Goal: Information Seeking & Learning: Learn about a topic

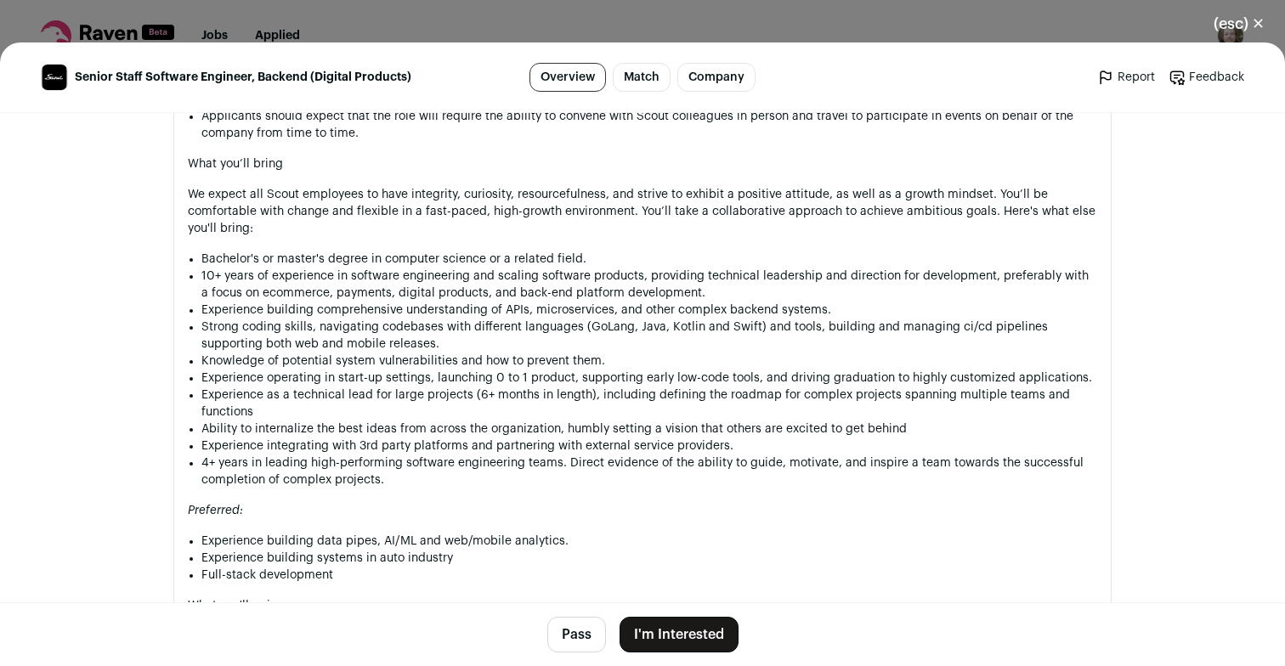
scroll to position [1686, 0]
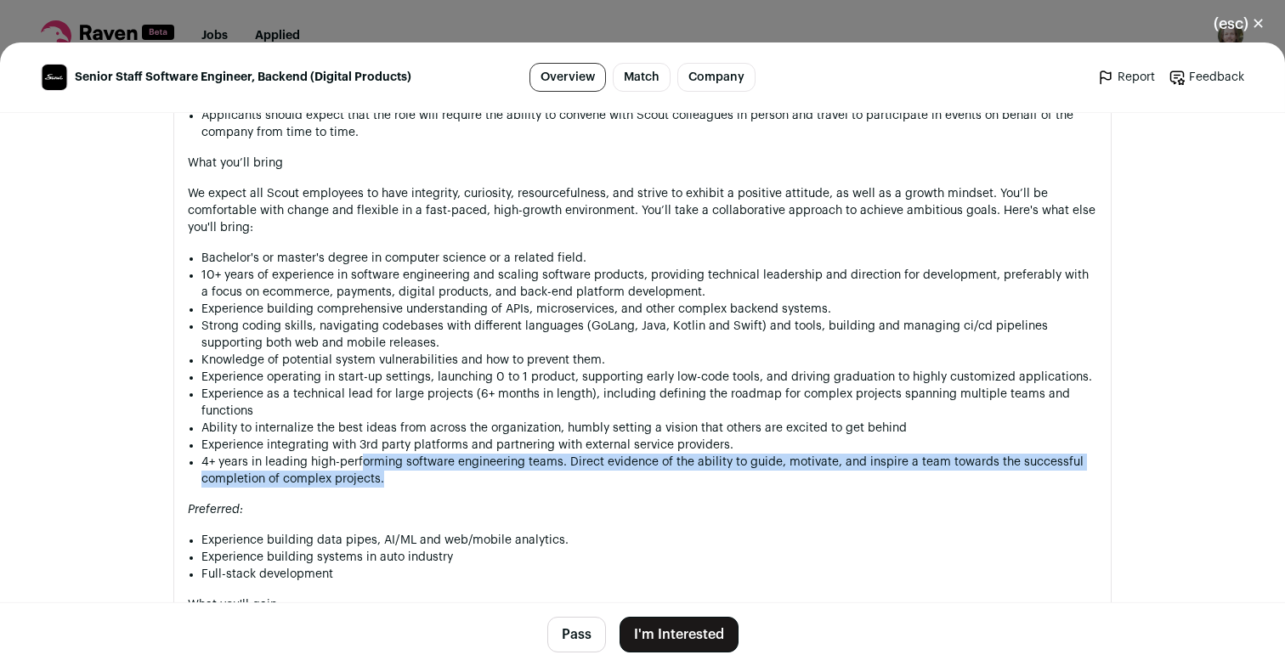
drag, startPoint x: 387, startPoint y: 450, endPoint x: 359, endPoint y: 423, distance: 39.1
click at [359, 454] on li "4+ years in leading high-performing software engineering teams. Direct evidence…" at bounding box center [649, 471] width 896 height 34
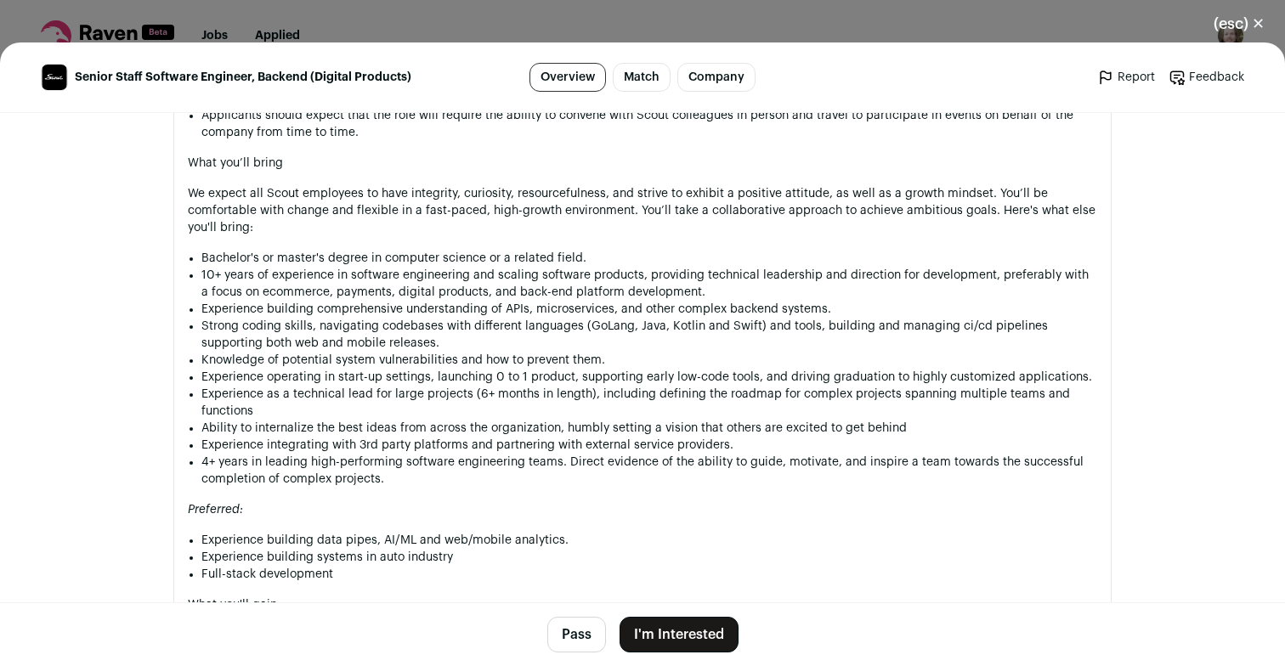
click at [359, 437] on li "Experience integrating with 3rd party platforms and partnering with external se…" at bounding box center [649, 445] width 896 height 17
drag, startPoint x: 359, startPoint y: 420, endPoint x: 660, endPoint y: 427, distance: 301.7
click at [660, 427] on ul "Bachelor's or master's degree in computer science or a related field. 10+ years…" at bounding box center [649, 369] width 896 height 238
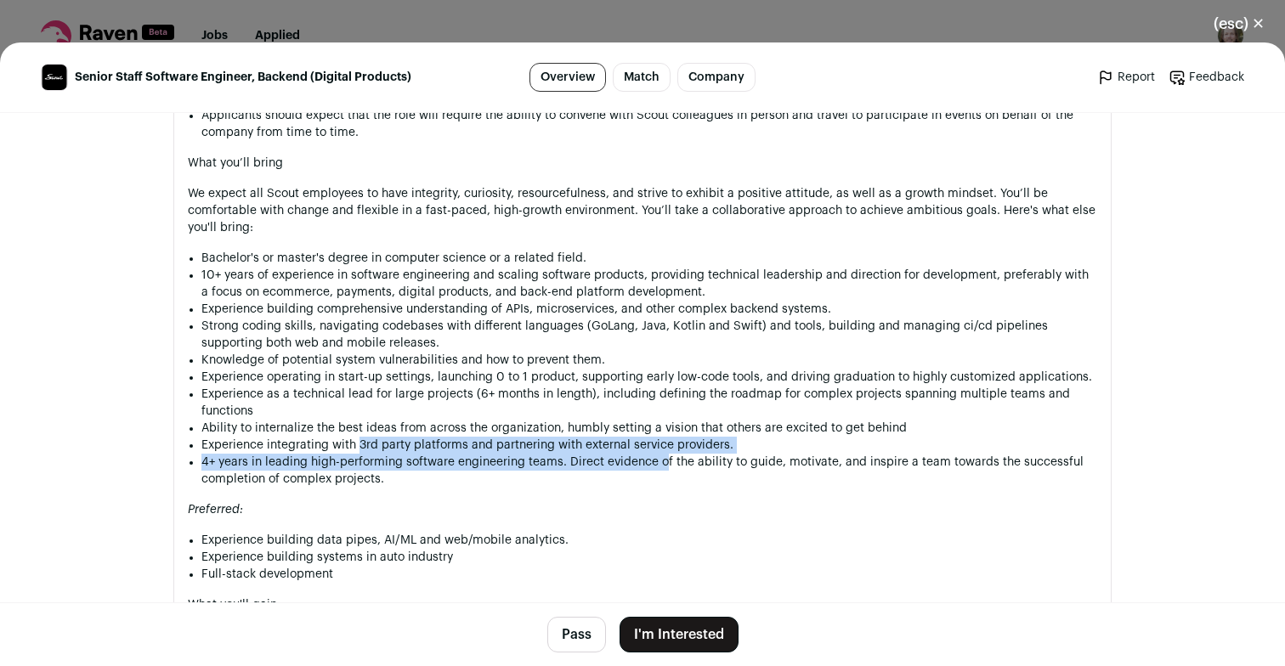
click at [660, 454] on li "4+ years in leading high-performing software engineering teams. Direct evidence…" at bounding box center [649, 471] width 896 height 34
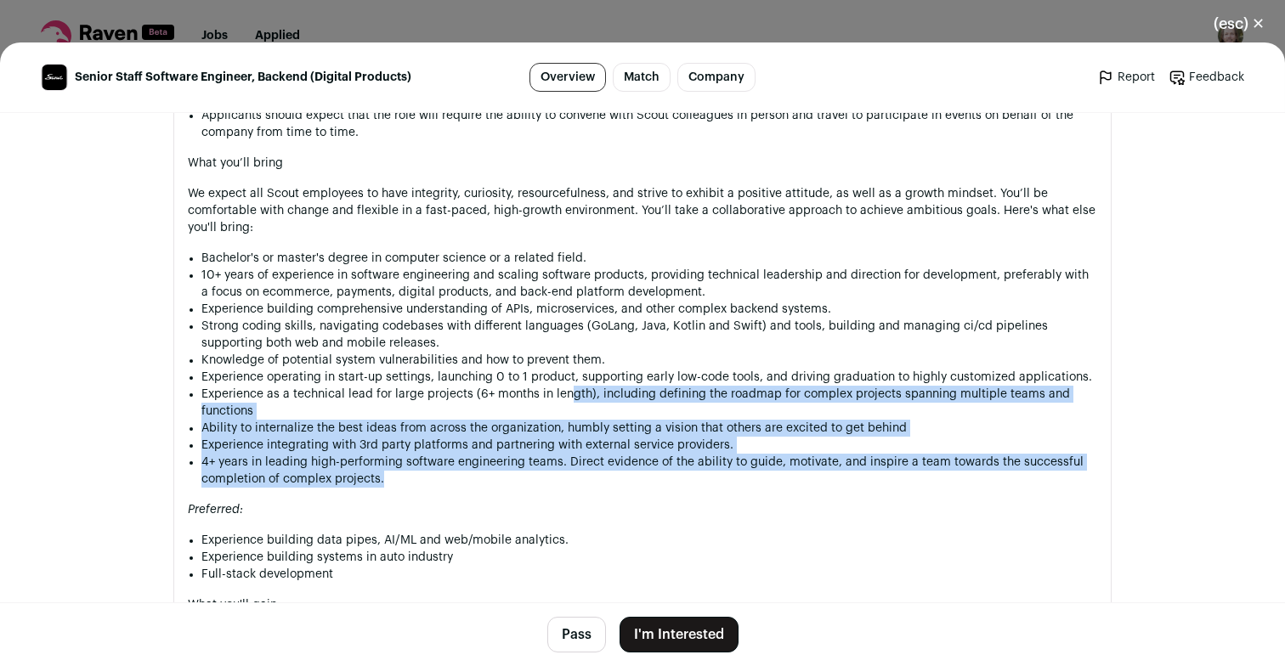
drag, startPoint x: 660, startPoint y: 453, endPoint x: 565, endPoint y: 373, distance: 124.2
click at [566, 373] on ul "Bachelor's or master's degree in computer science or a related field. 10+ years…" at bounding box center [649, 369] width 896 height 238
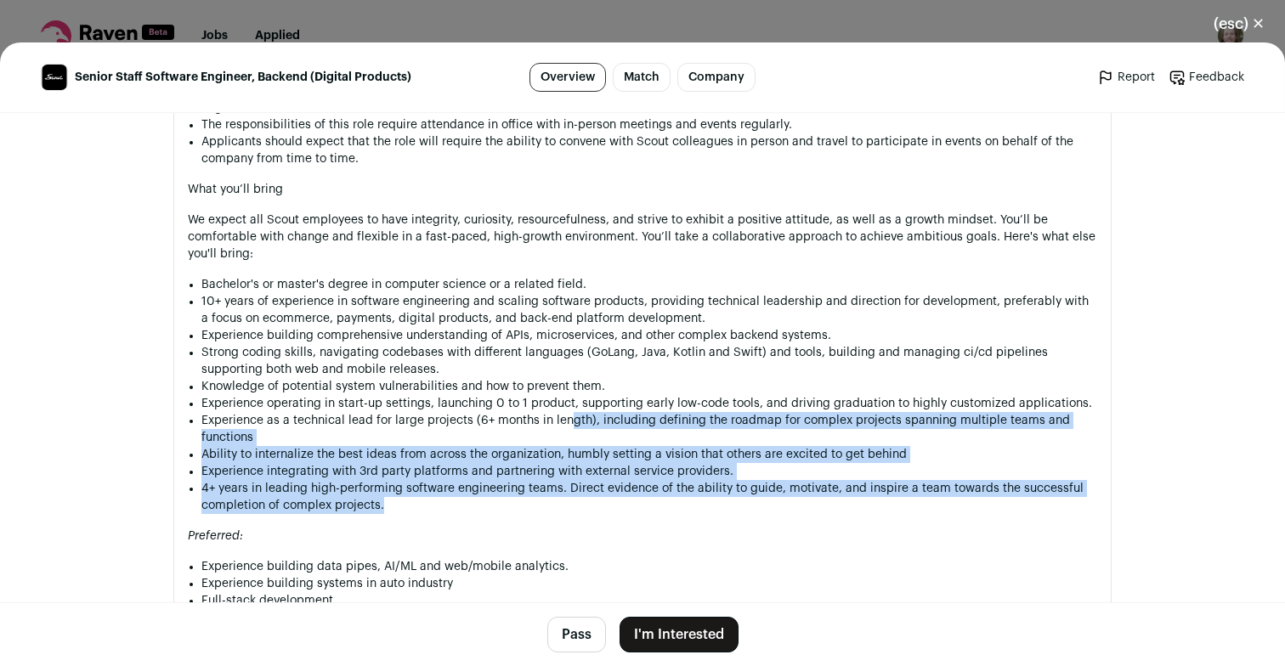
scroll to position [1665, 0]
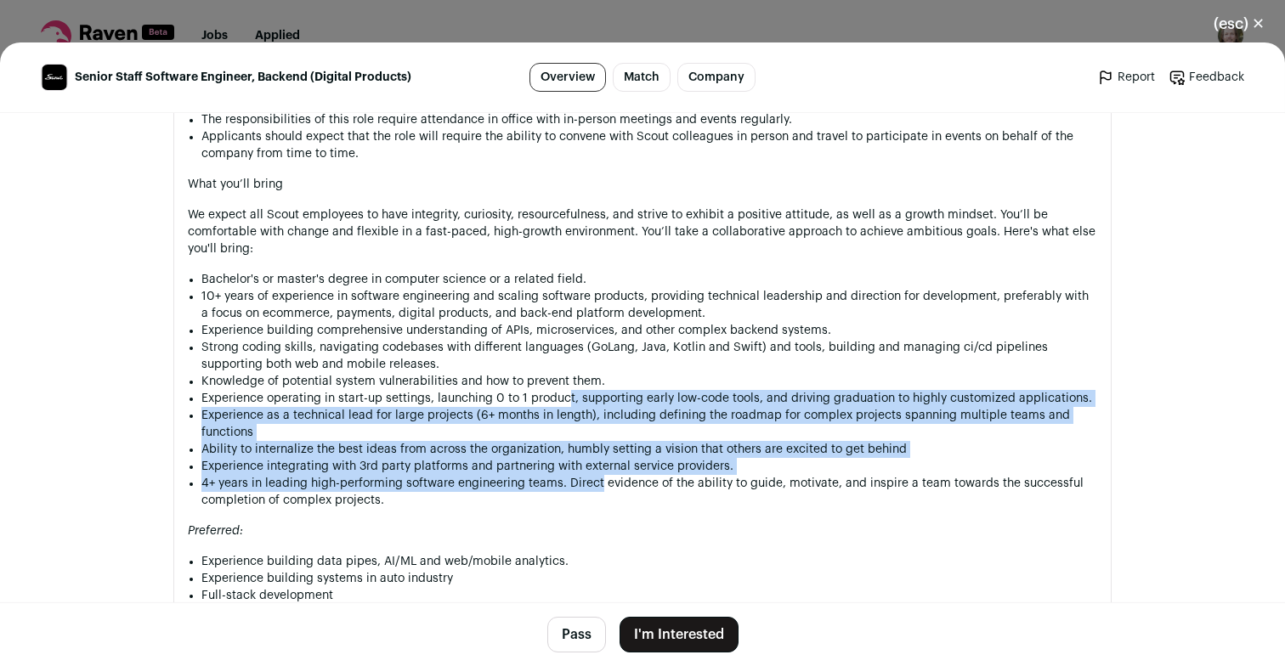
drag, startPoint x: 565, startPoint y: 373, endPoint x: 597, endPoint y: 461, distance: 93.0
click at [597, 462] on ul "Bachelor's or master's degree in computer science or a related field. 10+ years…" at bounding box center [649, 390] width 896 height 238
click at [596, 475] on li "4+ years in leading high-performing software engineering teams. Direct evidence…" at bounding box center [649, 492] width 896 height 34
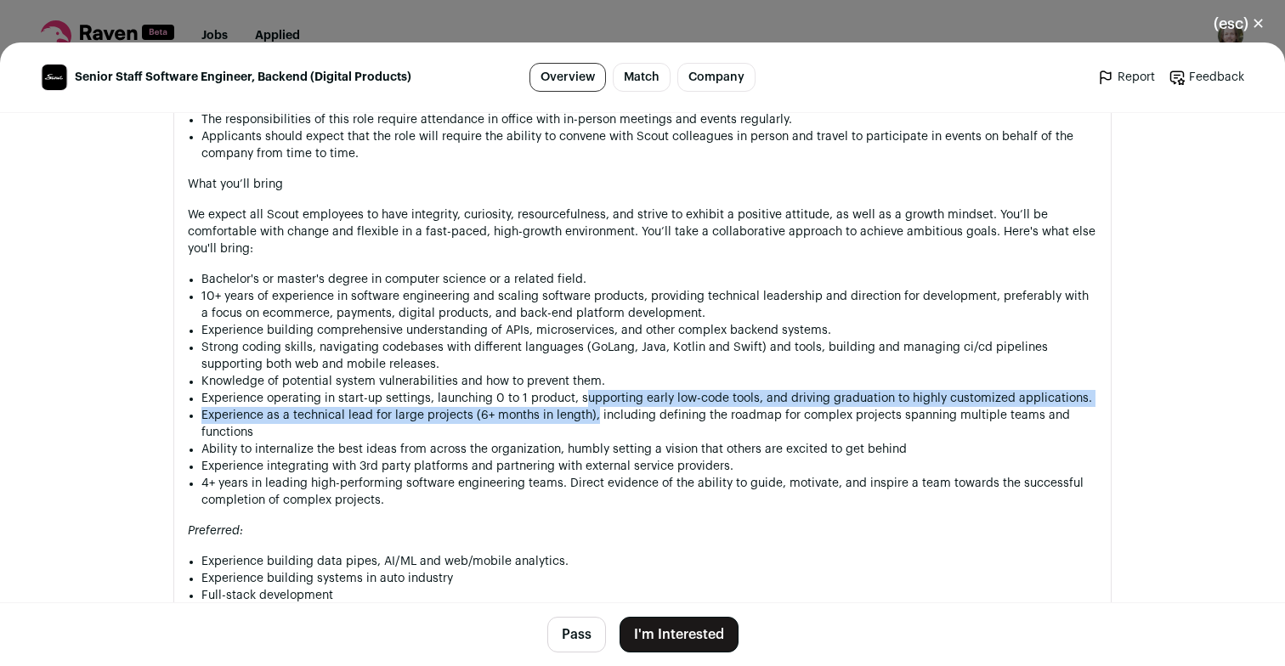
drag, startPoint x: 595, startPoint y: 396, endPoint x: 581, endPoint y: 367, distance: 31.9
click at [581, 367] on ul "Bachelor's or master's degree in computer science or a related field. 10+ years…" at bounding box center [649, 390] width 896 height 238
click at [581, 390] on li "Experience operating in start-up settings, launching 0 to 1 product, supporting…" at bounding box center [649, 398] width 896 height 17
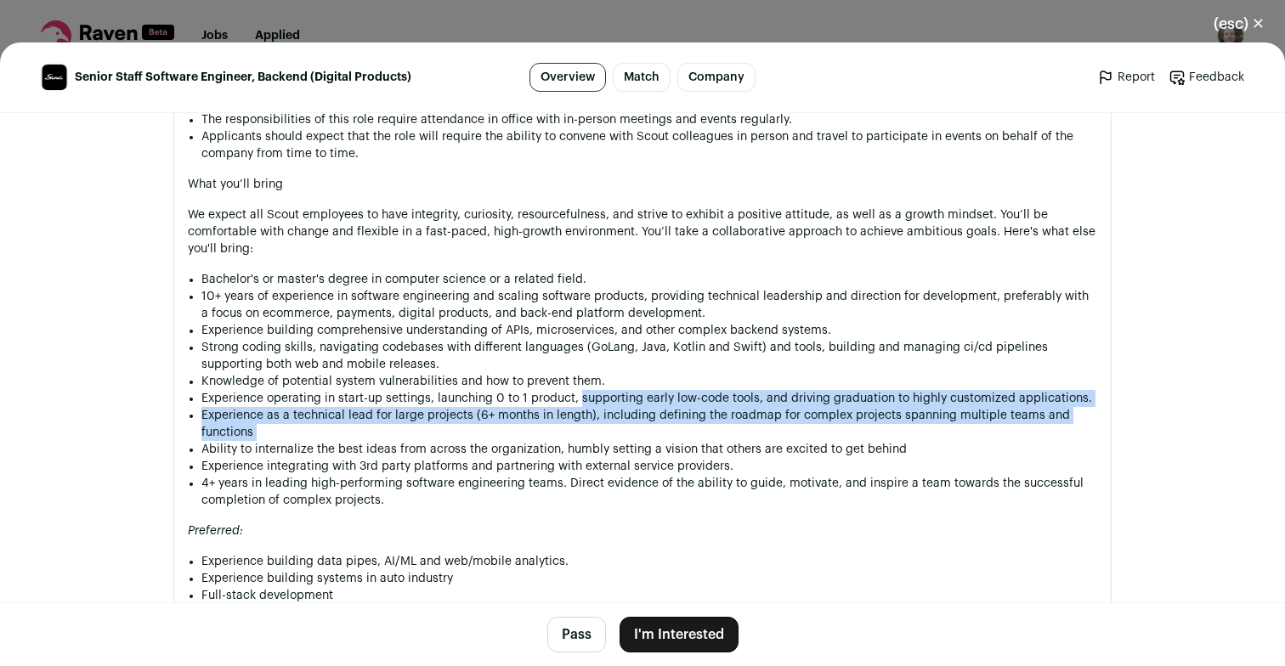
drag, startPoint x: 581, startPoint y: 367, endPoint x: 611, endPoint y: 408, distance: 50.5
click at [611, 408] on ul "Bachelor's or master's degree in computer science or a related field. 10+ years…" at bounding box center [649, 390] width 896 height 238
click at [611, 408] on li "Experience as a technical lead for large projects (6+ months in length), includ…" at bounding box center [649, 424] width 896 height 34
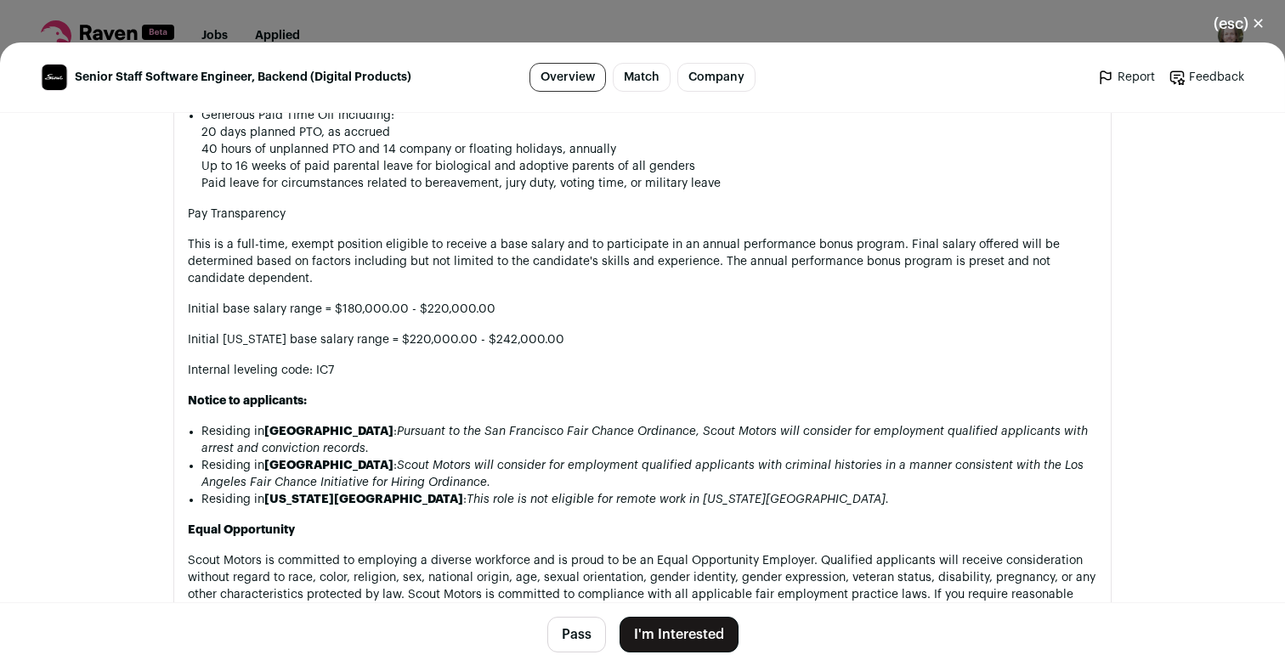
scroll to position [2341, 0]
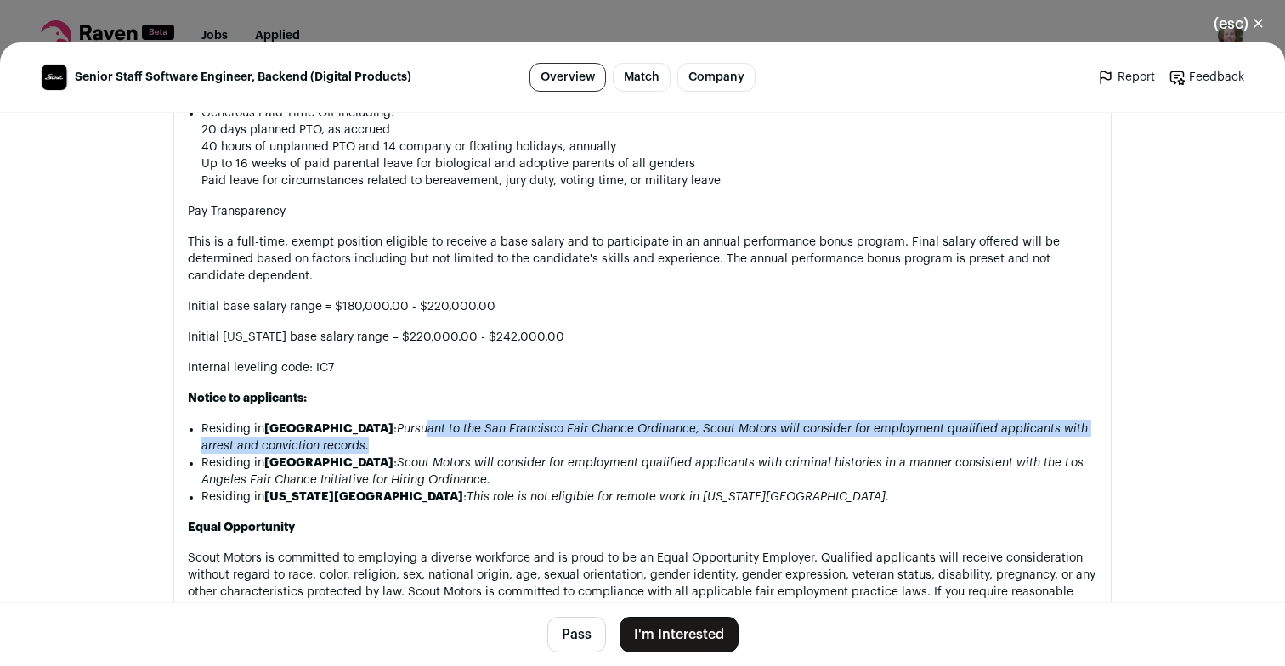
drag, startPoint x: 385, startPoint y: 400, endPoint x: 417, endPoint y: 415, distance: 35.4
click at [417, 421] on li "Residing in [GEOGRAPHIC_DATA] : Pursuant to the San Francisco Fair Chance Ordin…" at bounding box center [649, 438] width 896 height 34
click at [417, 420] on li "Residing in [GEOGRAPHIC_DATA] : Pursuant to the San Francisco Fair Chance Ordin…" at bounding box center [649, 437] width 896 height 34
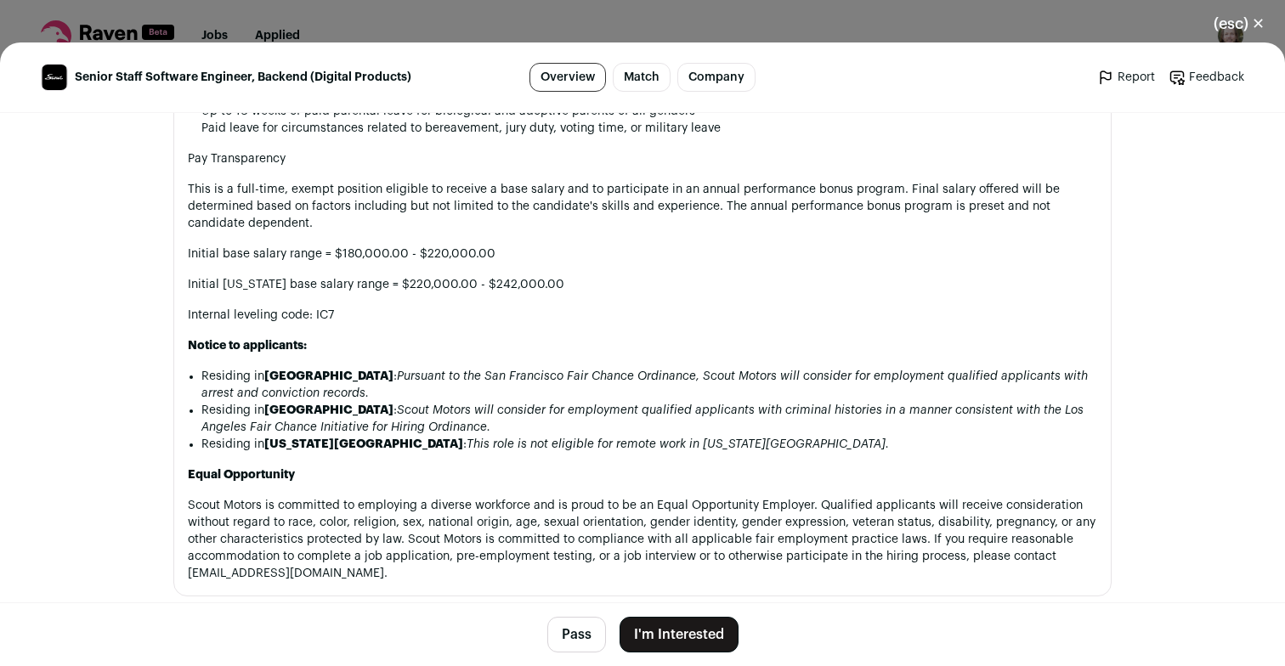
scroll to position [2412, 0]
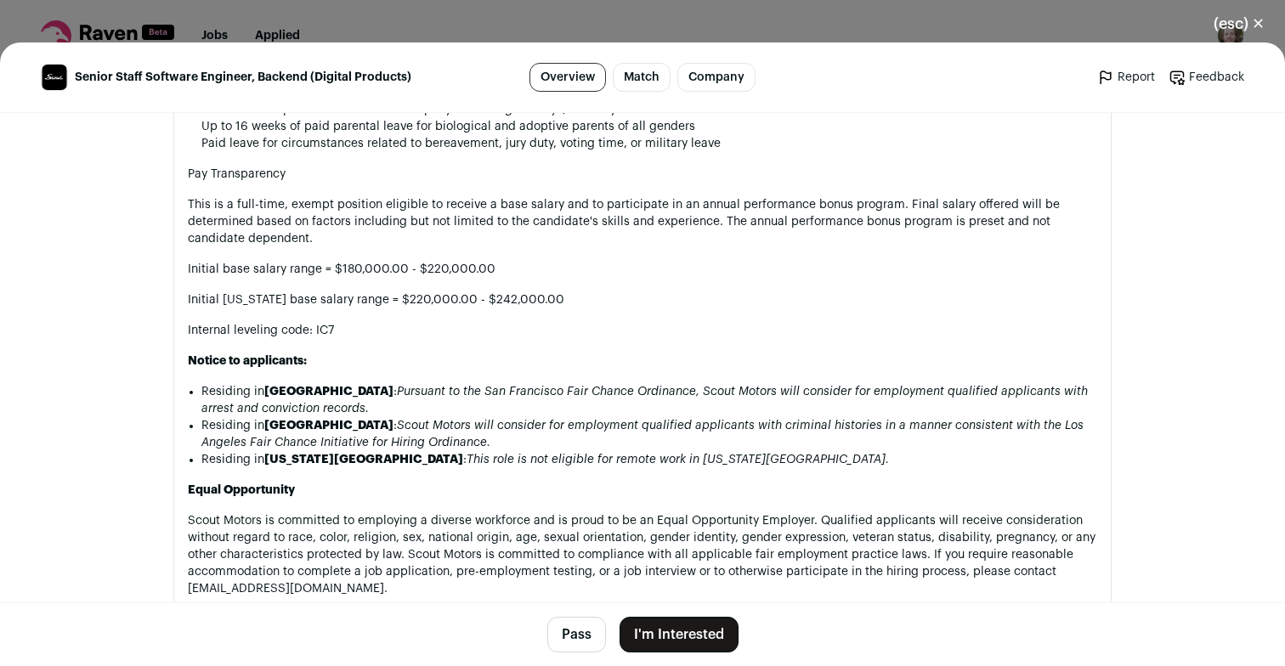
click at [413, 383] on li "Residing in [GEOGRAPHIC_DATA] : Pursuant to the San Francisco Fair Chance Ordin…" at bounding box center [649, 400] width 896 height 34
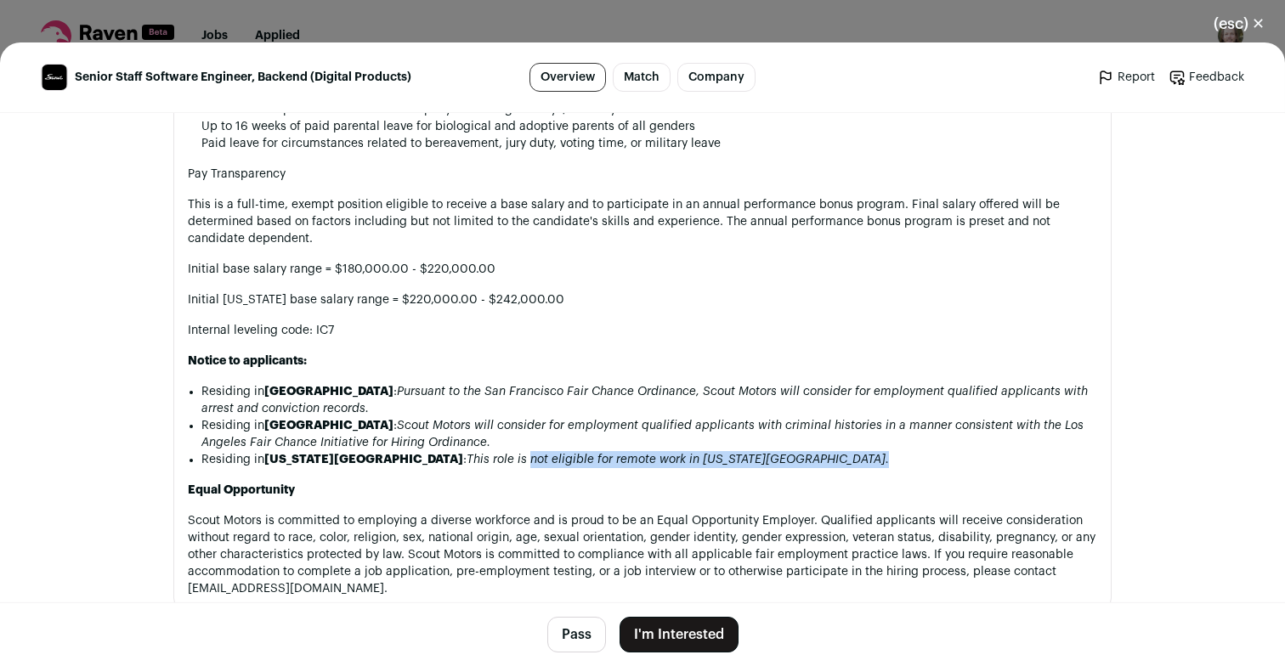
drag, startPoint x: 415, startPoint y: 434, endPoint x: 435, endPoint y: 450, distance: 25.5
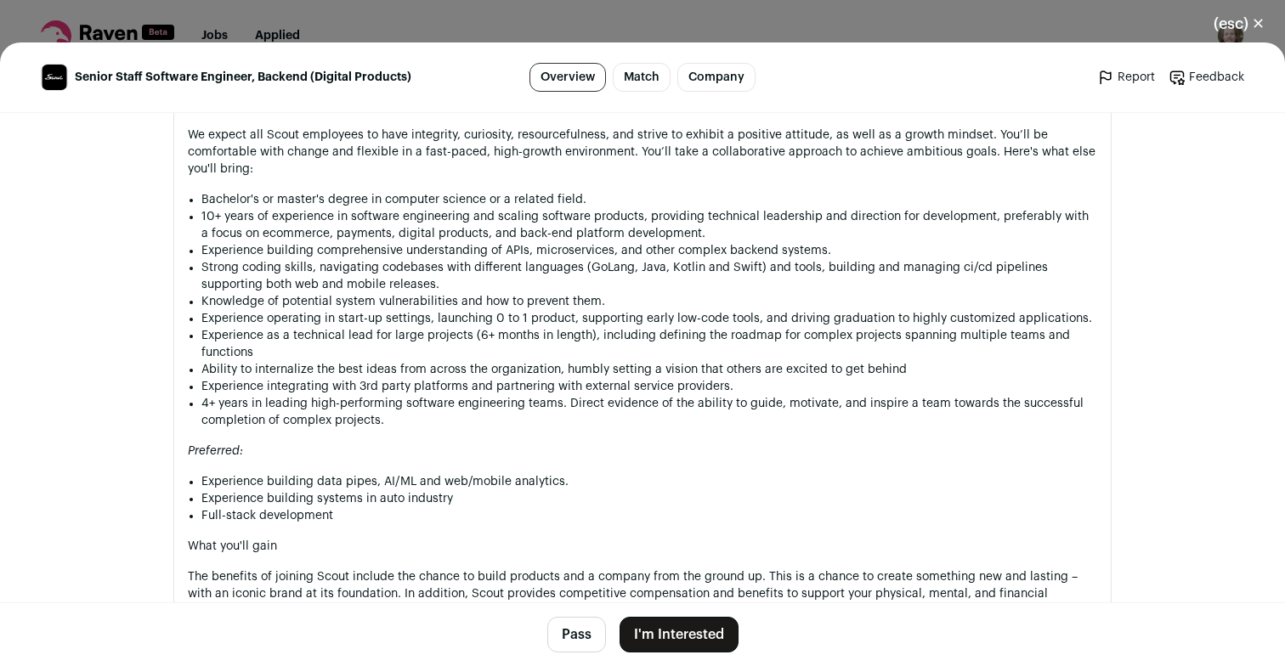
scroll to position [1768, 0]
